Goal: Transaction & Acquisition: Download file/media

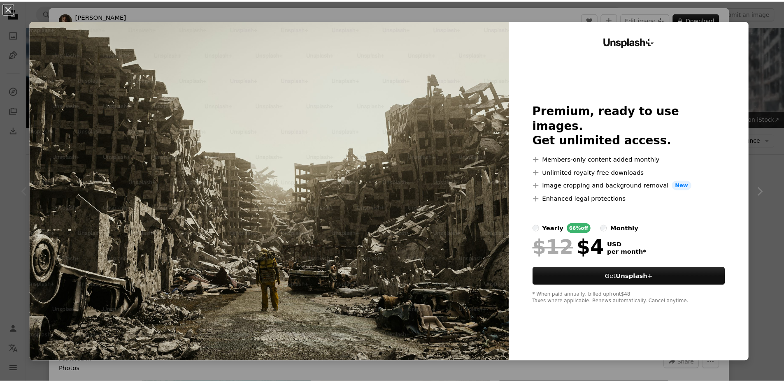
scroll to position [41, 0]
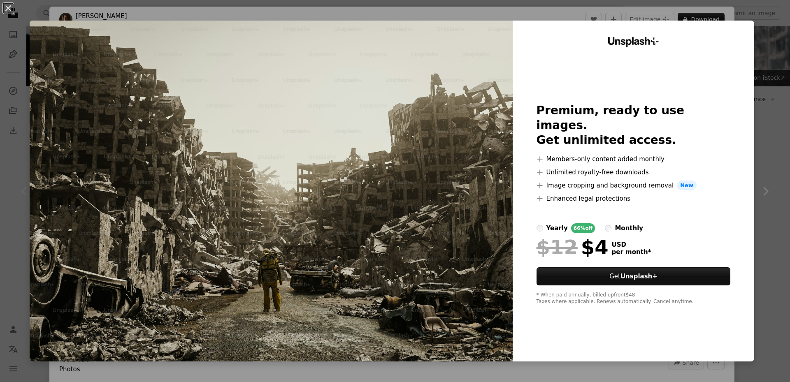
click at [773, 49] on div "An X shape Unsplash+ Premium, ready to use images. Get unlimited access. A plus…" at bounding box center [395, 191] width 790 height 382
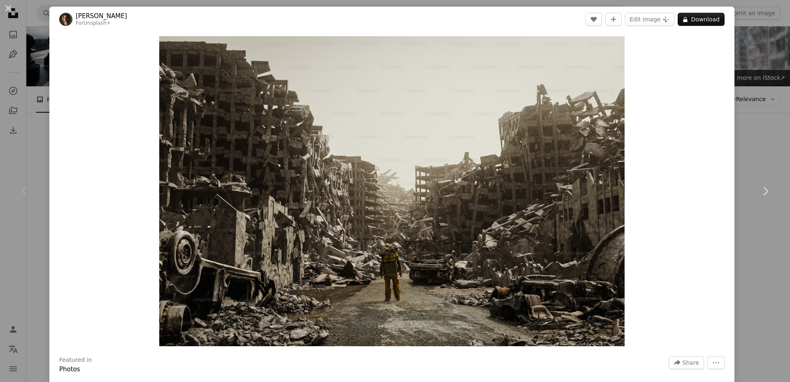
click at [750, 97] on div "An X shape Chevron left Chevron right [PERSON_NAME] For Unsplash+ A heart A plu…" at bounding box center [395, 191] width 790 height 382
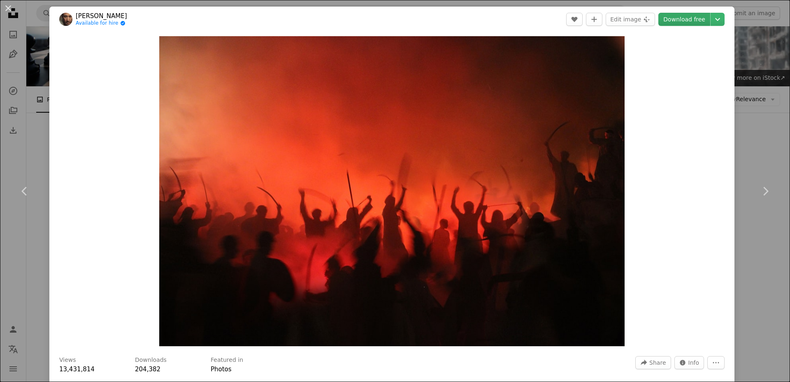
click at [678, 20] on link "Download free" at bounding box center [685, 19] width 52 height 13
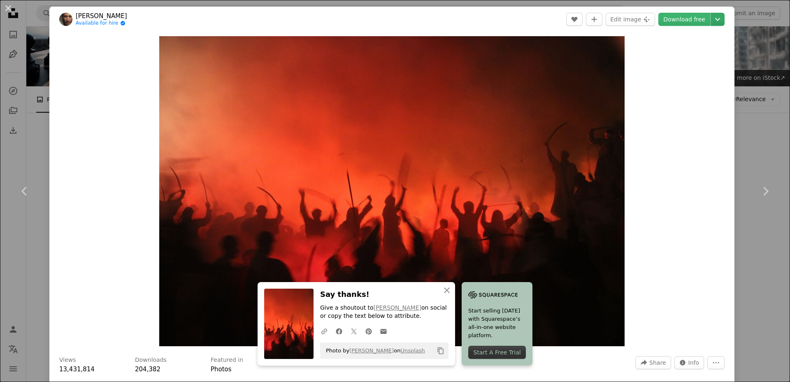
click at [711, 24] on button "Chevron down" at bounding box center [718, 19] width 14 height 13
click at [685, 91] on span "( 5184 x 3456 )" at bounding box center [701, 91] width 41 height 7
click at [761, 101] on div "An X shape Chevron left Chevron right An X shape Close Say thanks! Give a shout…" at bounding box center [395, 191] width 790 height 382
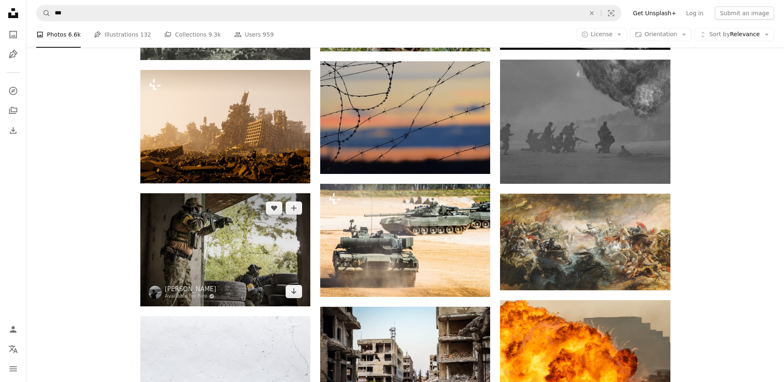
scroll to position [635, 0]
